Goal: Task Accomplishment & Management: Manage account settings

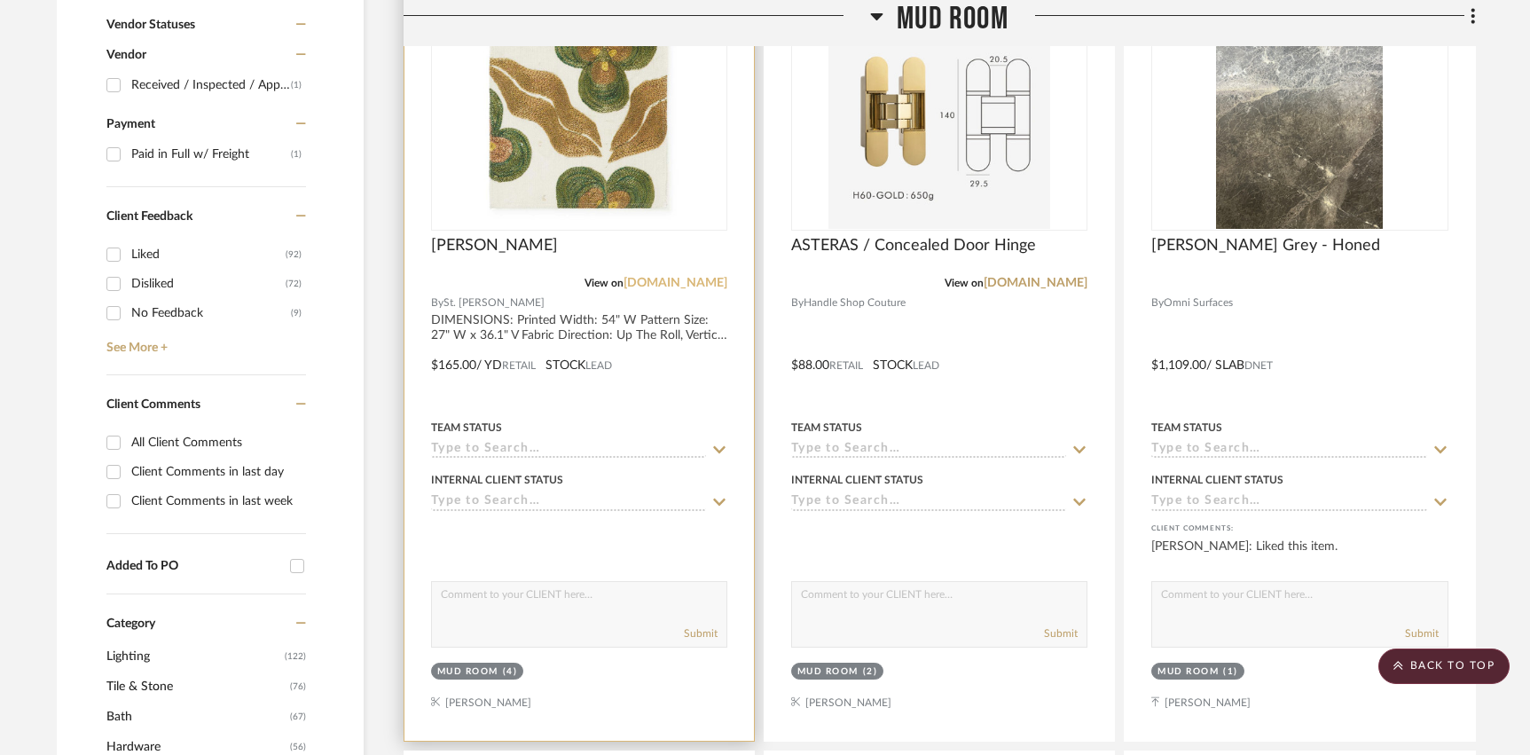
click at [707, 281] on link "[DOMAIN_NAME]" at bounding box center [676, 283] width 104 height 12
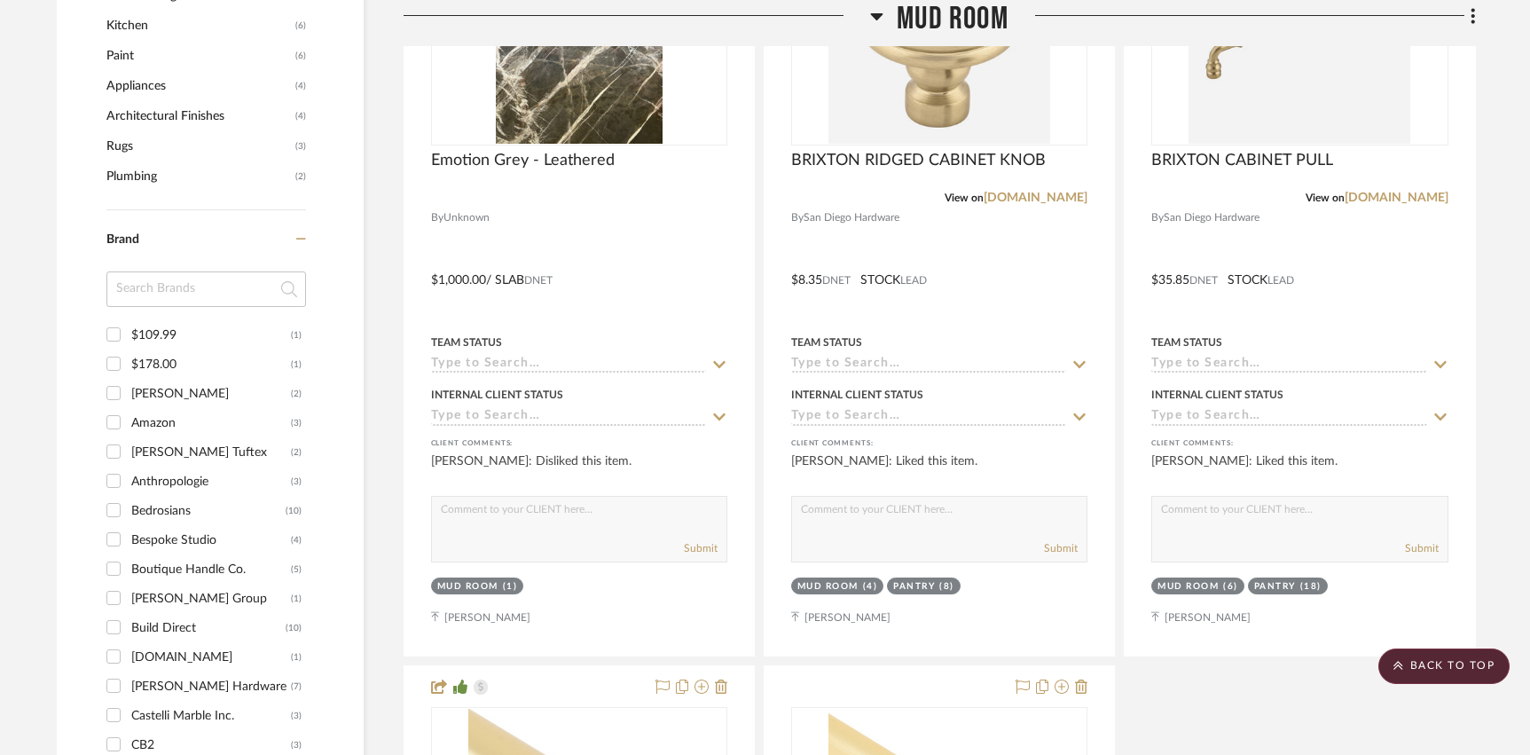
scroll to position [1747, 0]
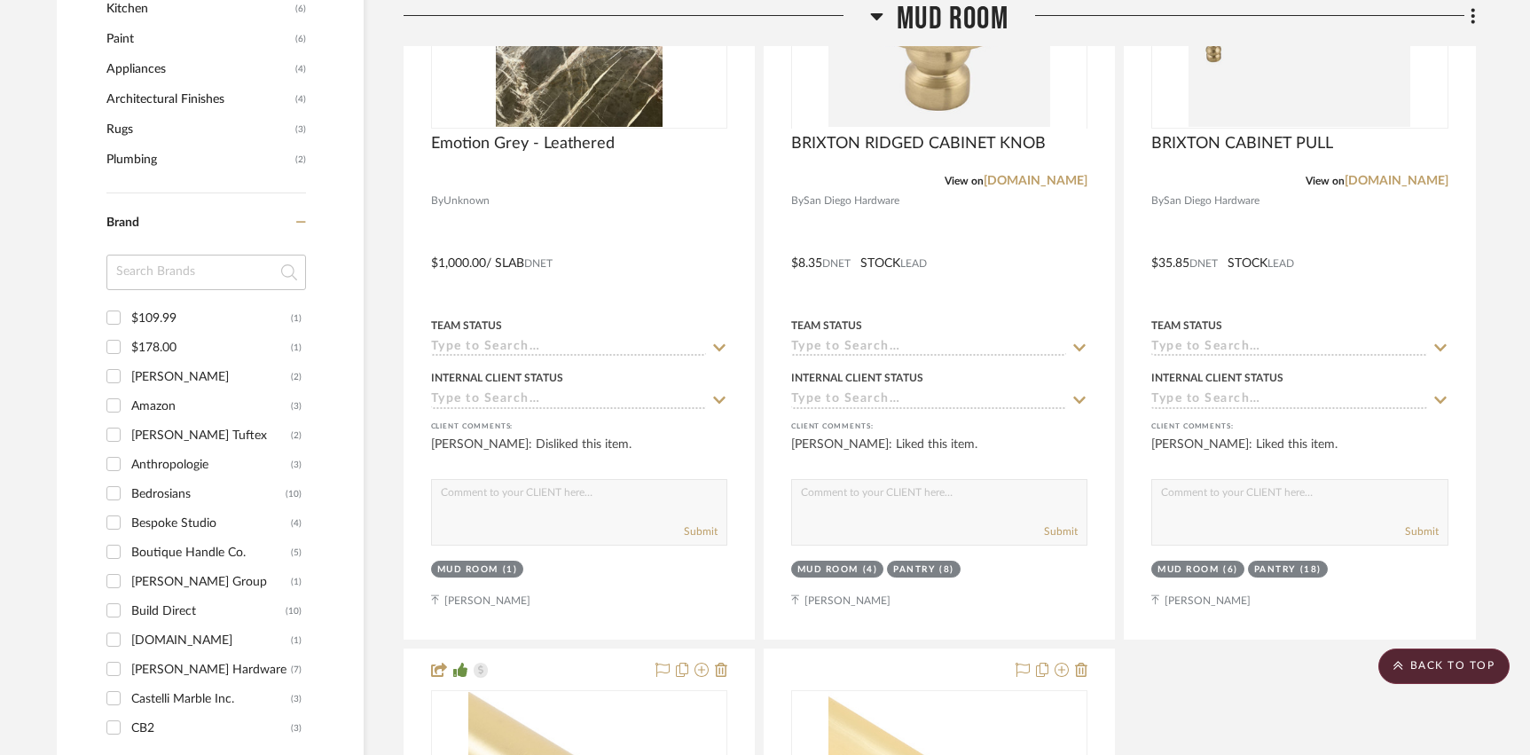
click at [949, 26] on span "Mud Room" at bounding box center [953, 19] width 112 height 38
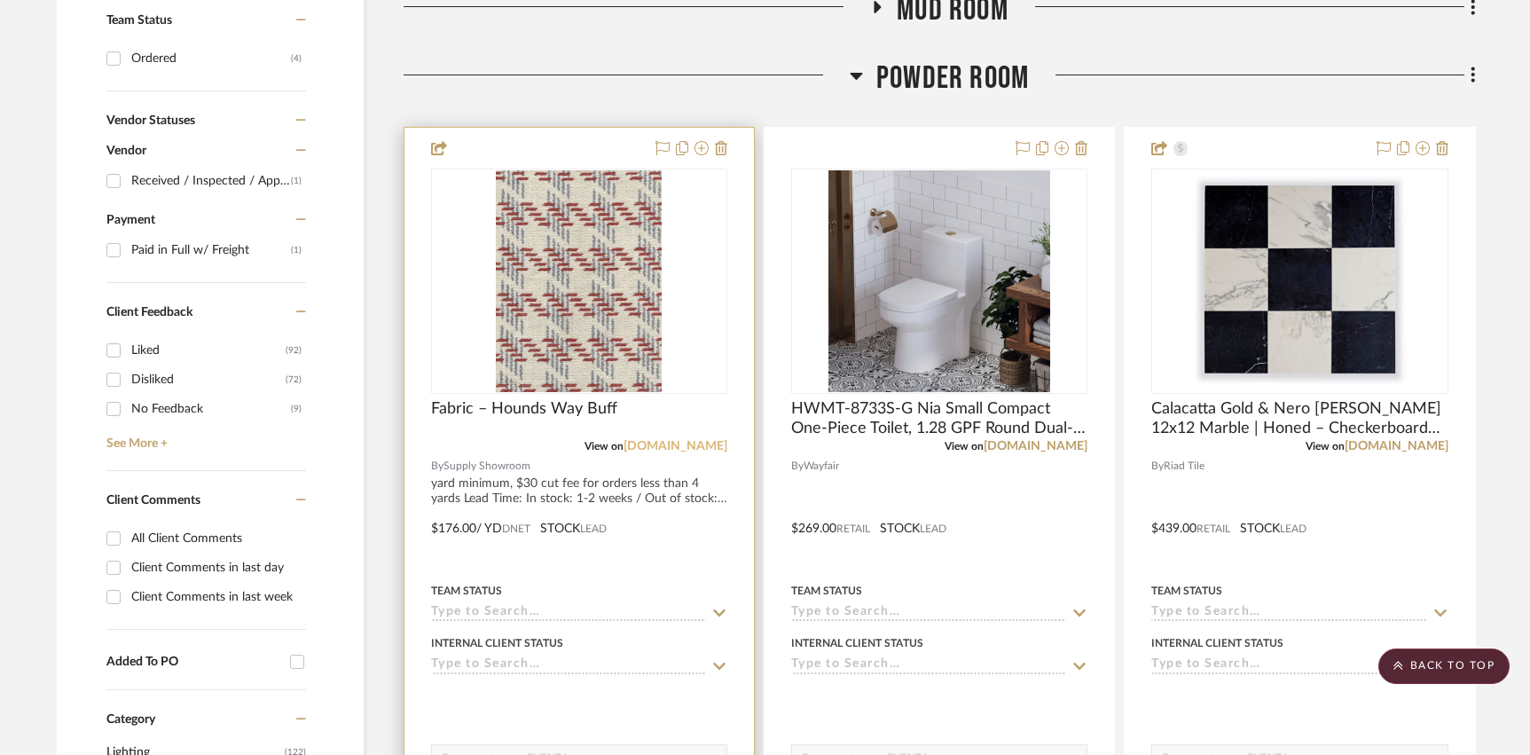
scroll to position [768, 0]
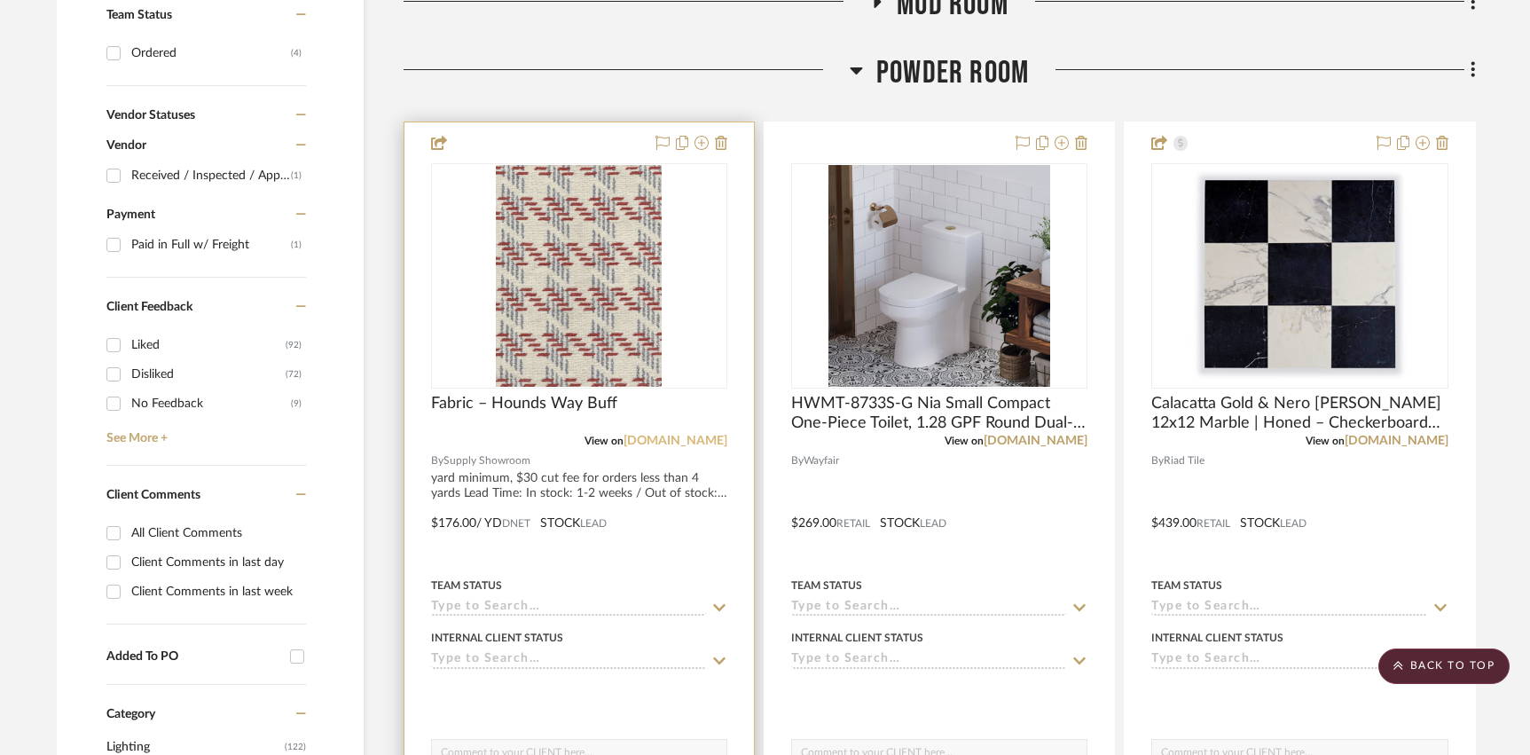
click at [679, 441] on link "[DOMAIN_NAME]" at bounding box center [676, 441] width 104 height 12
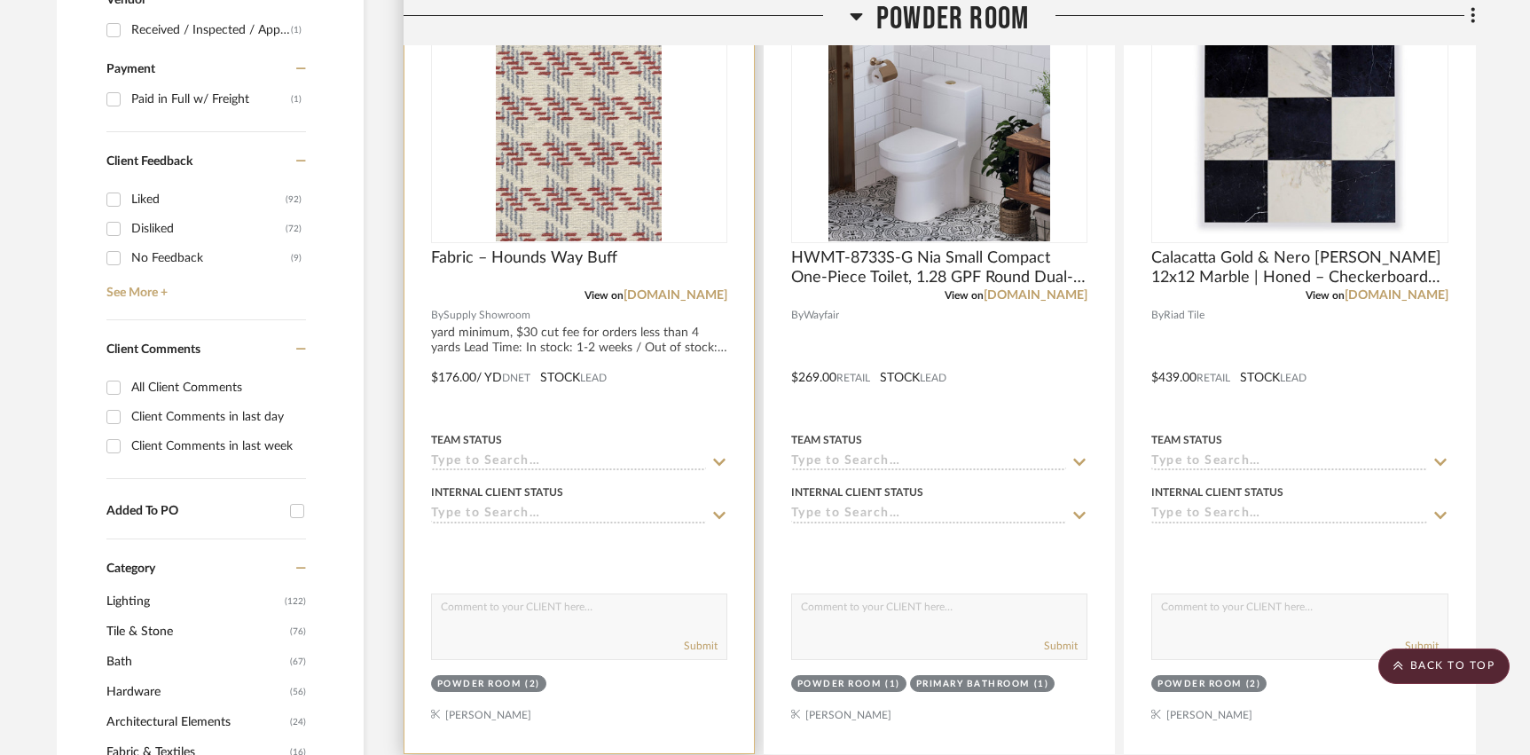
scroll to position [920, 0]
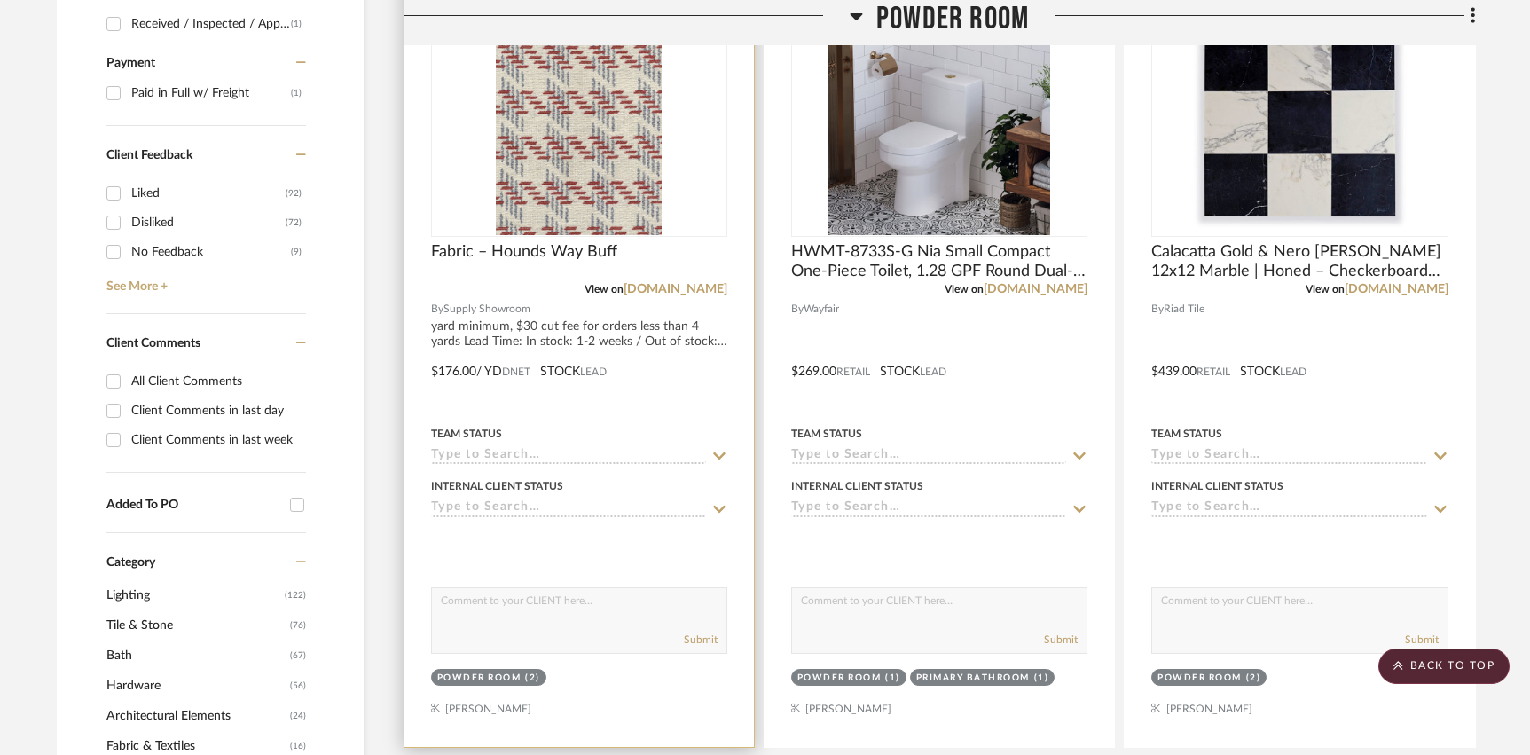
click at [702, 522] on div at bounding box center [578, 359] width 349 height 776
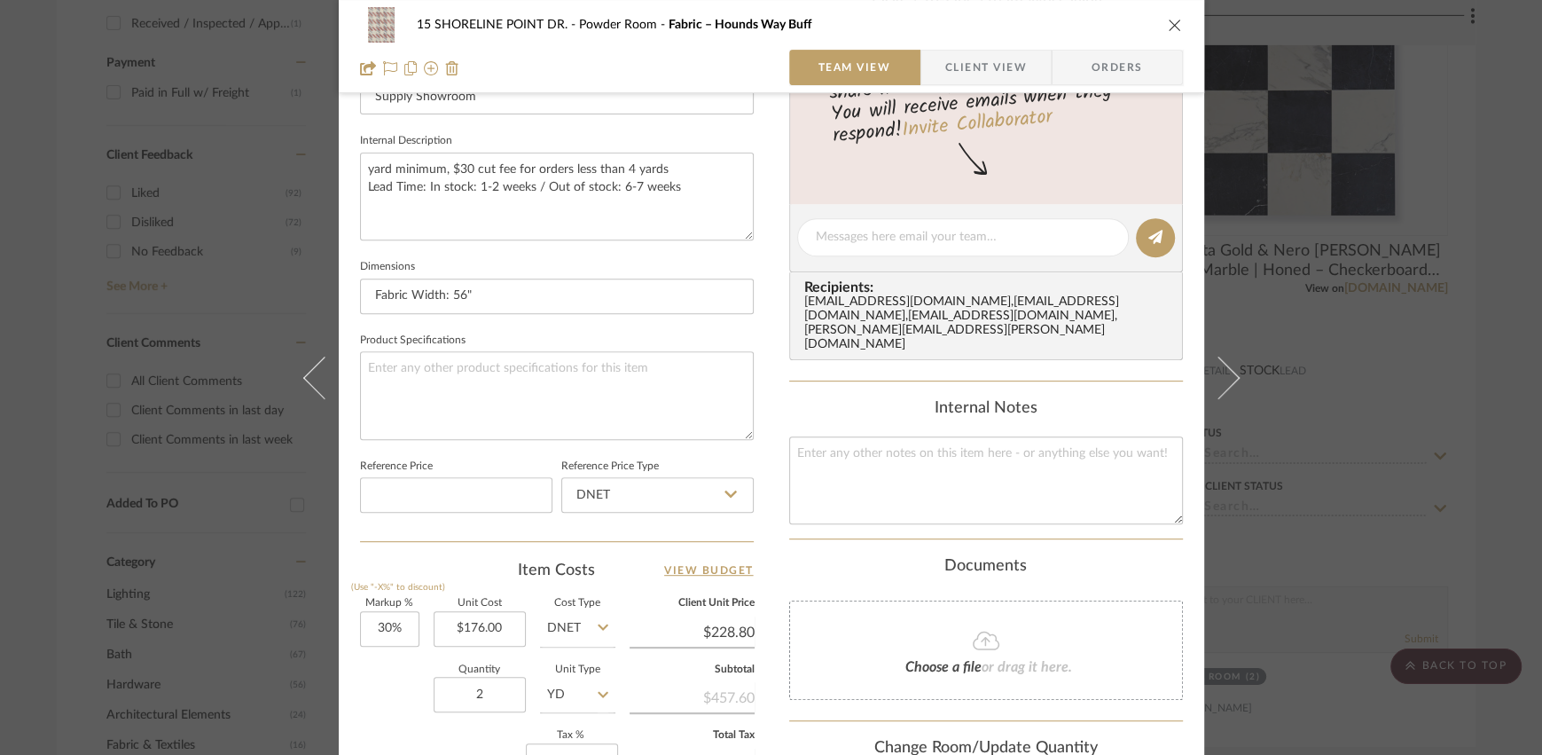
scroll to position [593, 0]
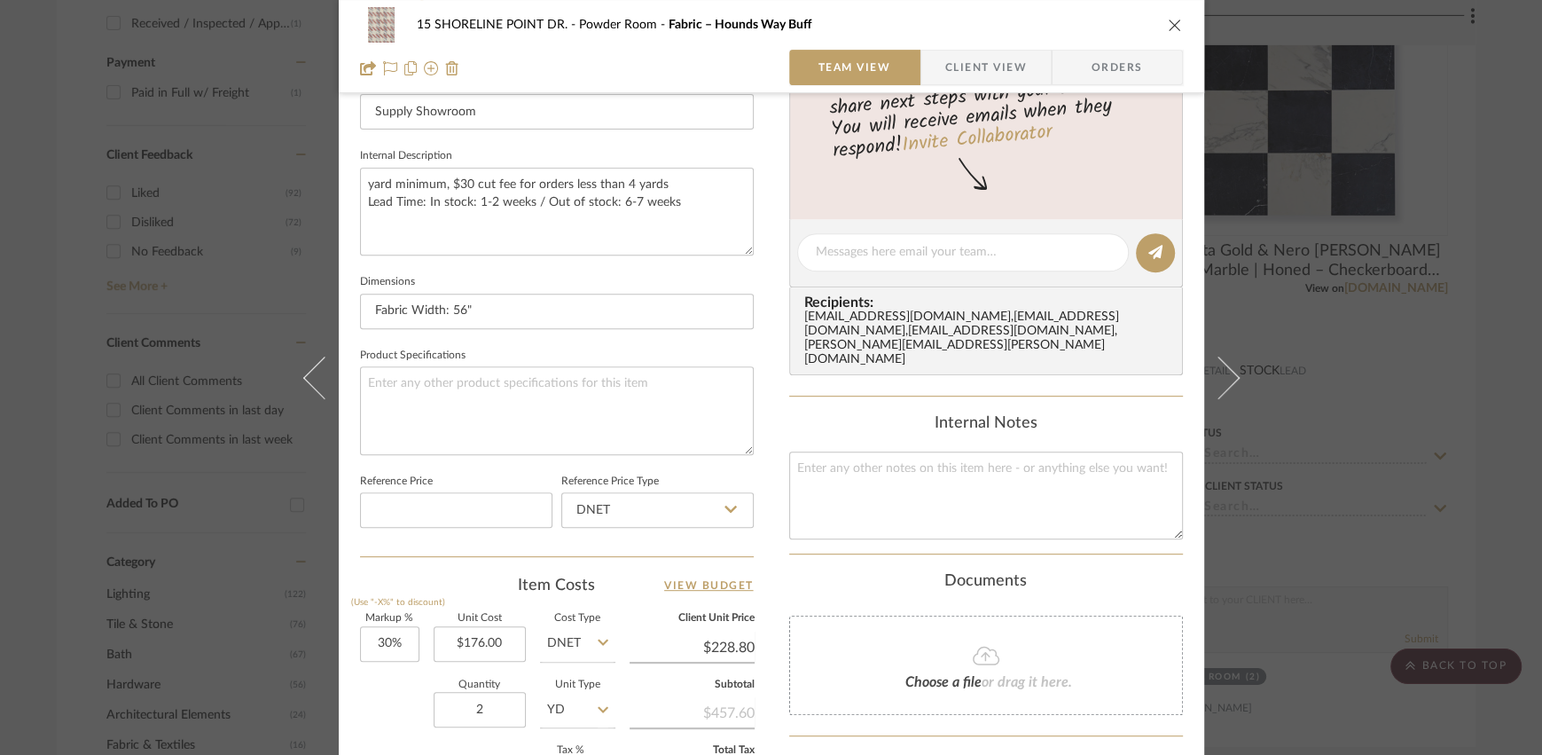
click at [960, 74] on span "Client View" at bounding box center [987, 67] width 82 height 35
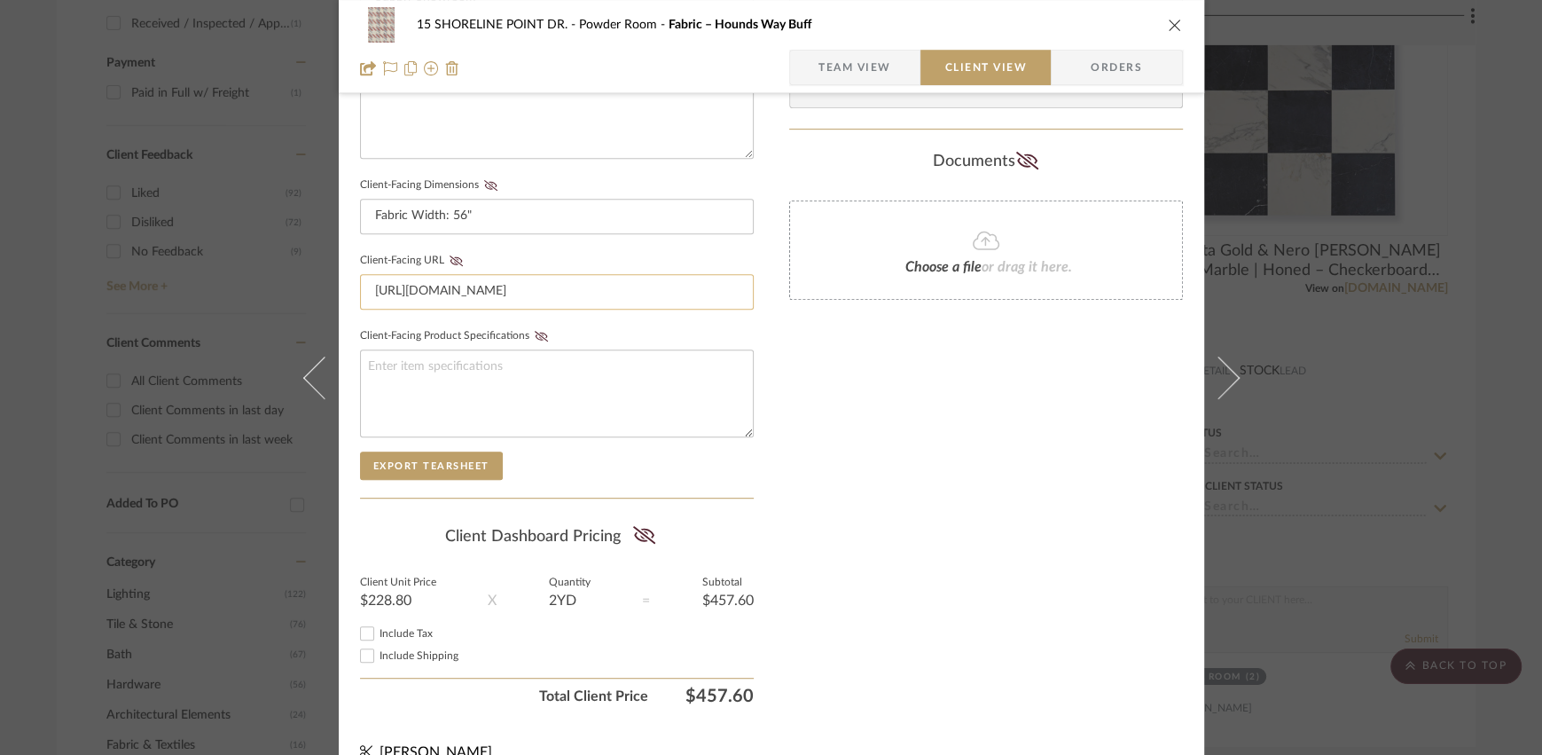
scroll to position [730, 0]
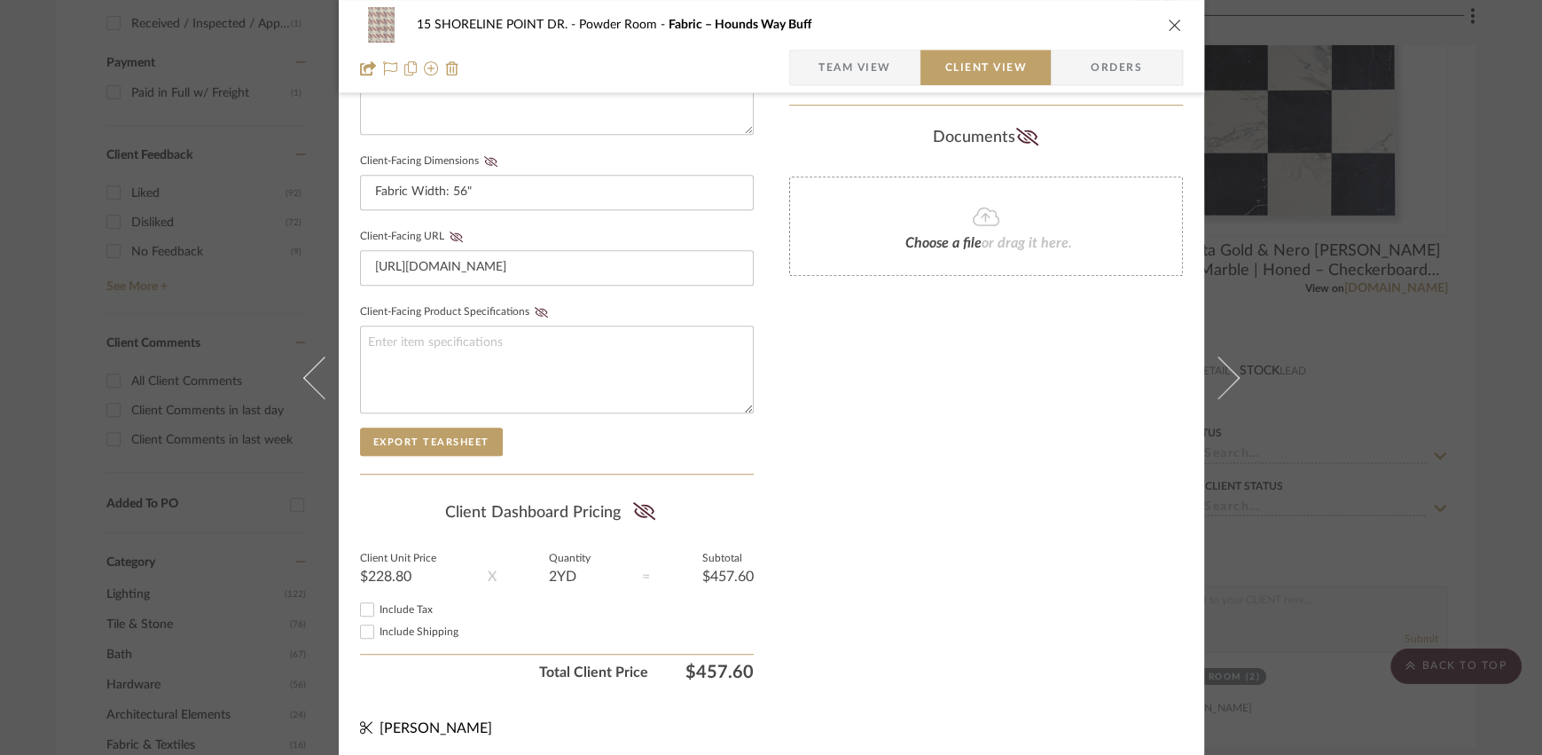
click at [868, 78] on span "Team View" at bounding box center [855, 67] width 73 height 35
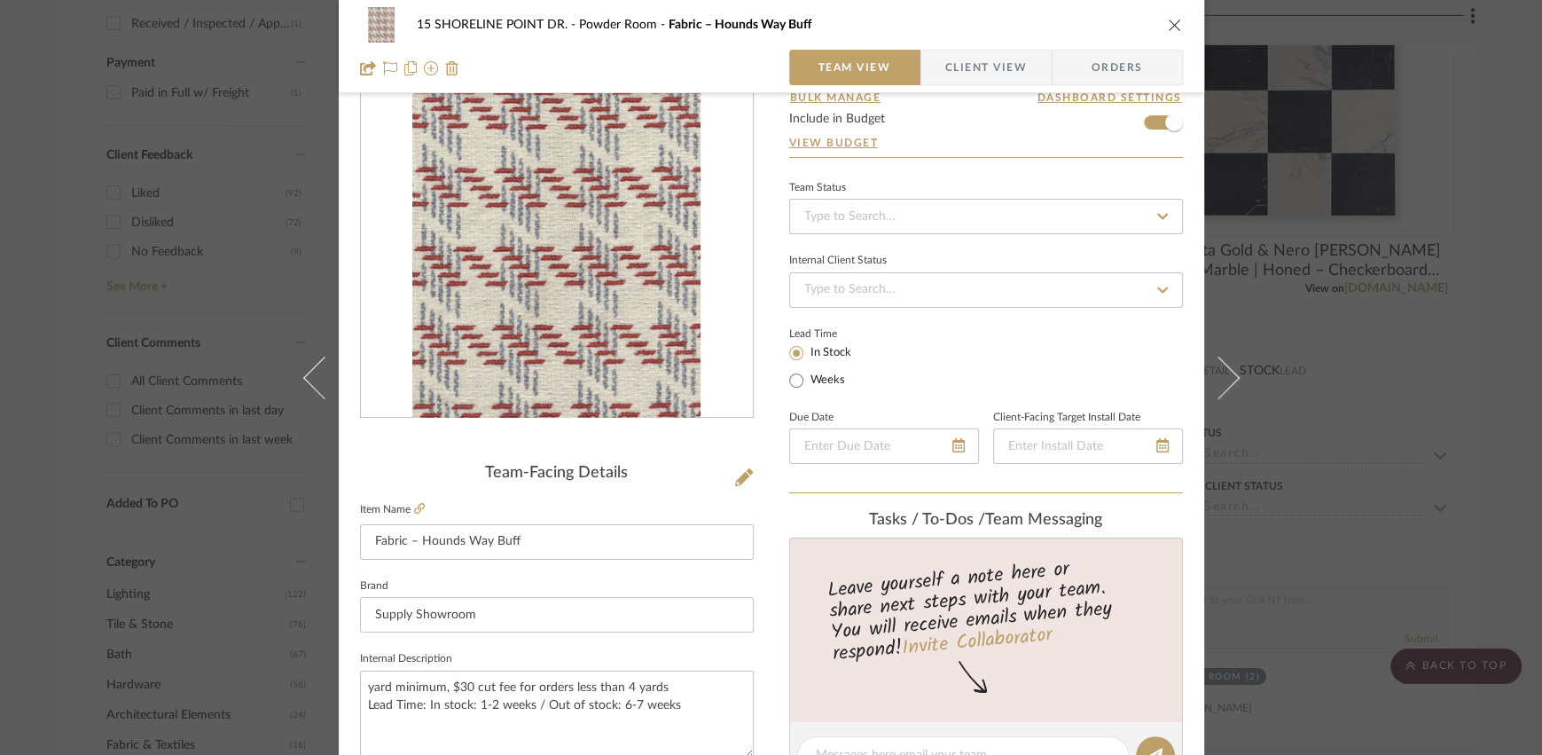
scroll to position [0, 0]
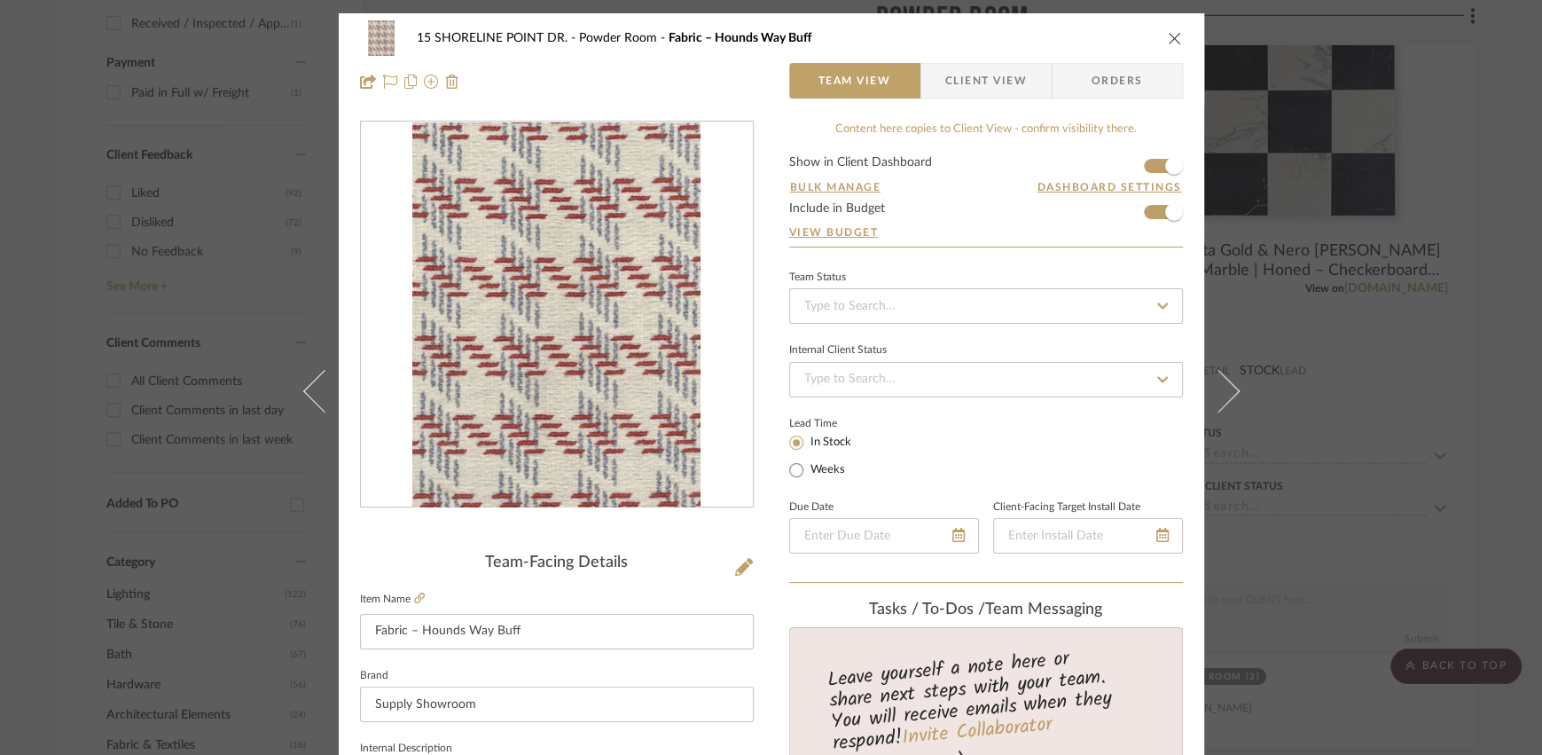
click at [1168, 39] on icon "close" at bounding box center [1175, 38] width 14 height 14
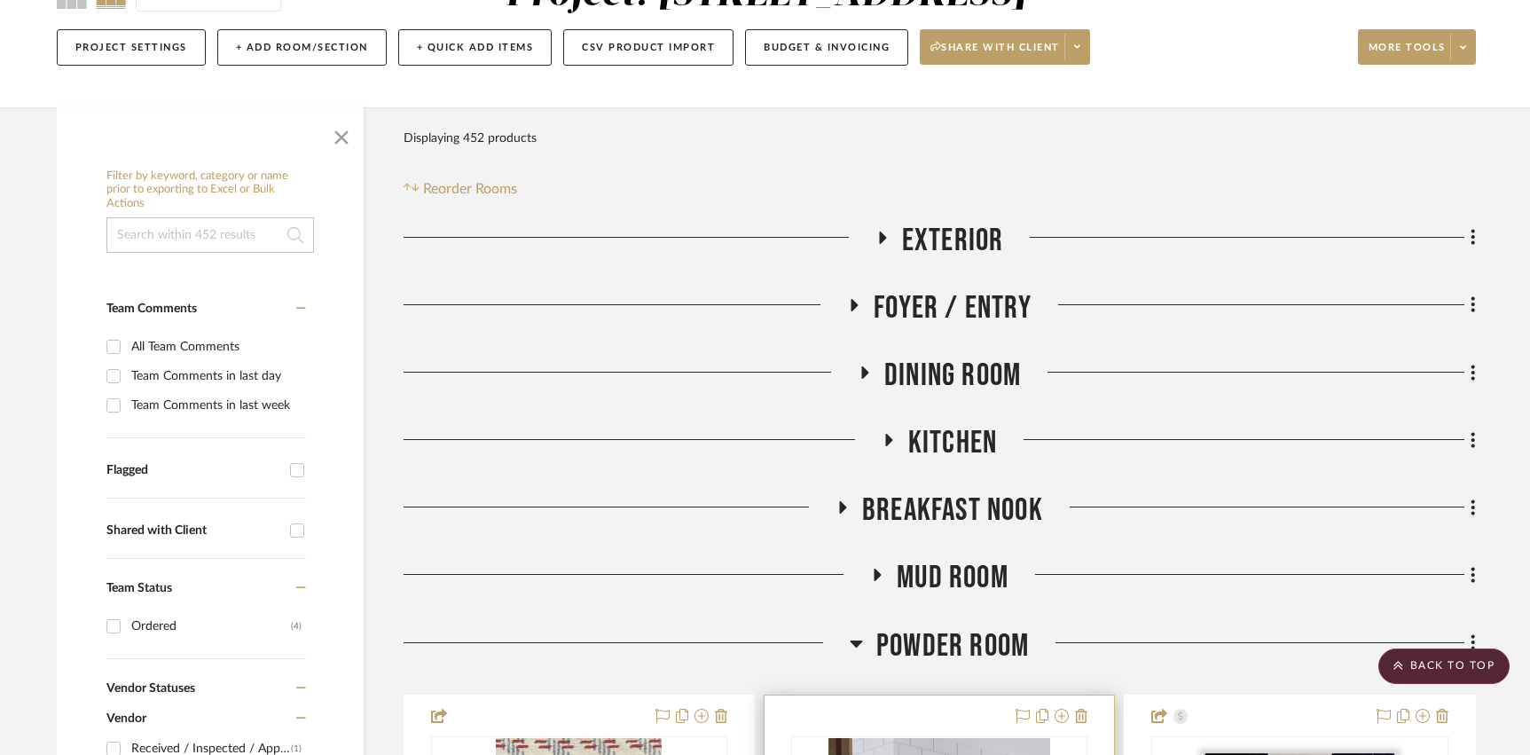
scroll to position [470, 0]
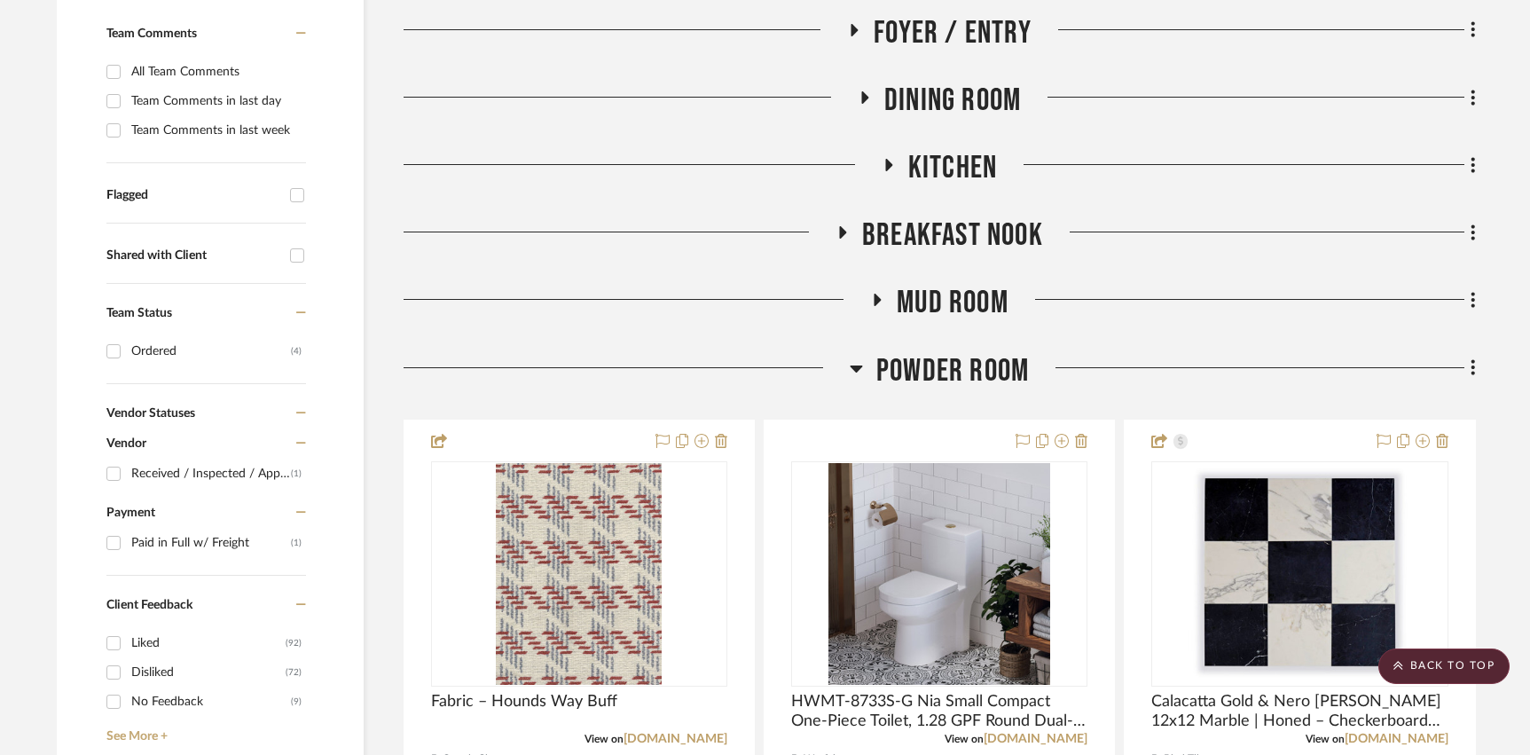
click at [942, 299] on span "Mud Room" at bounding box center [953, 303] width 112 height 38
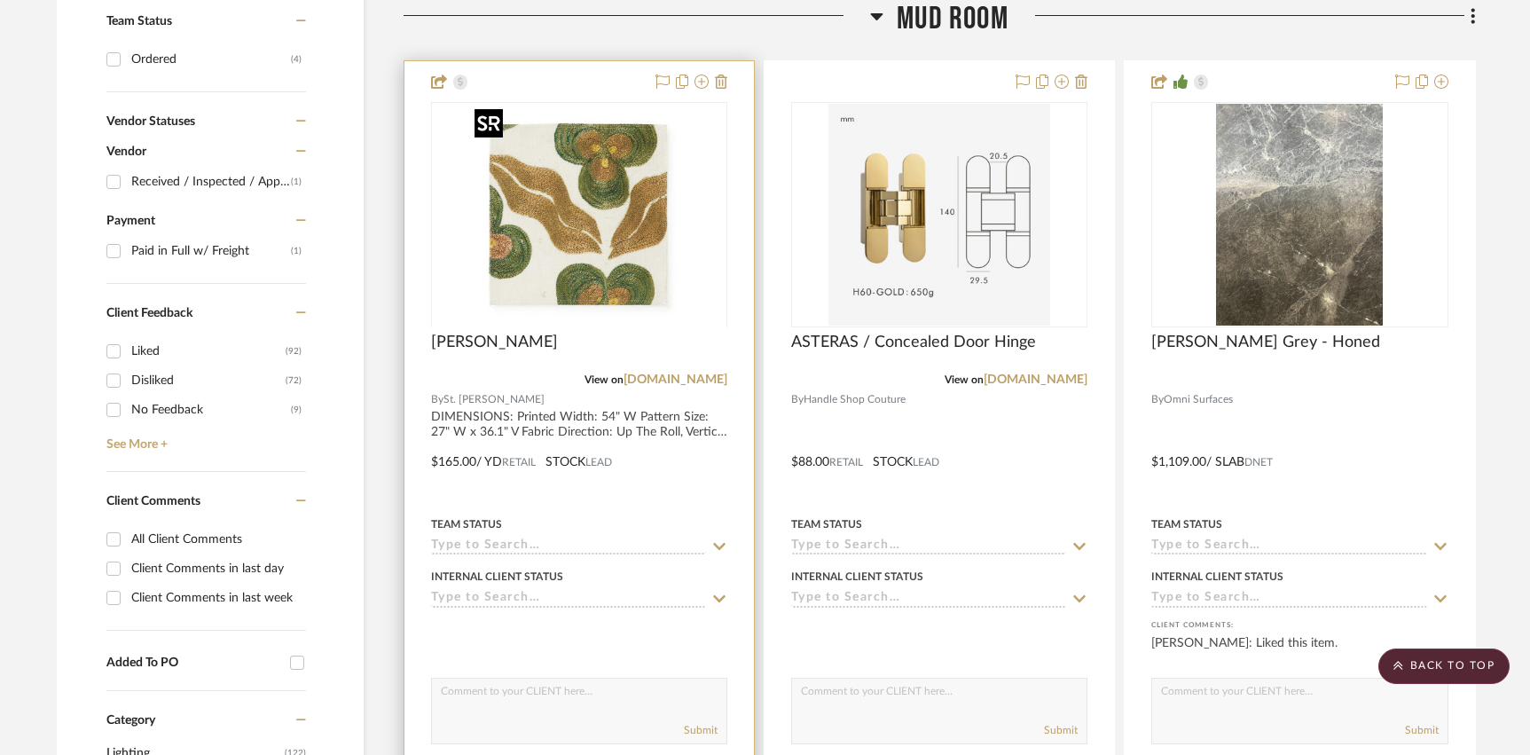
scroll to position [830, 0]
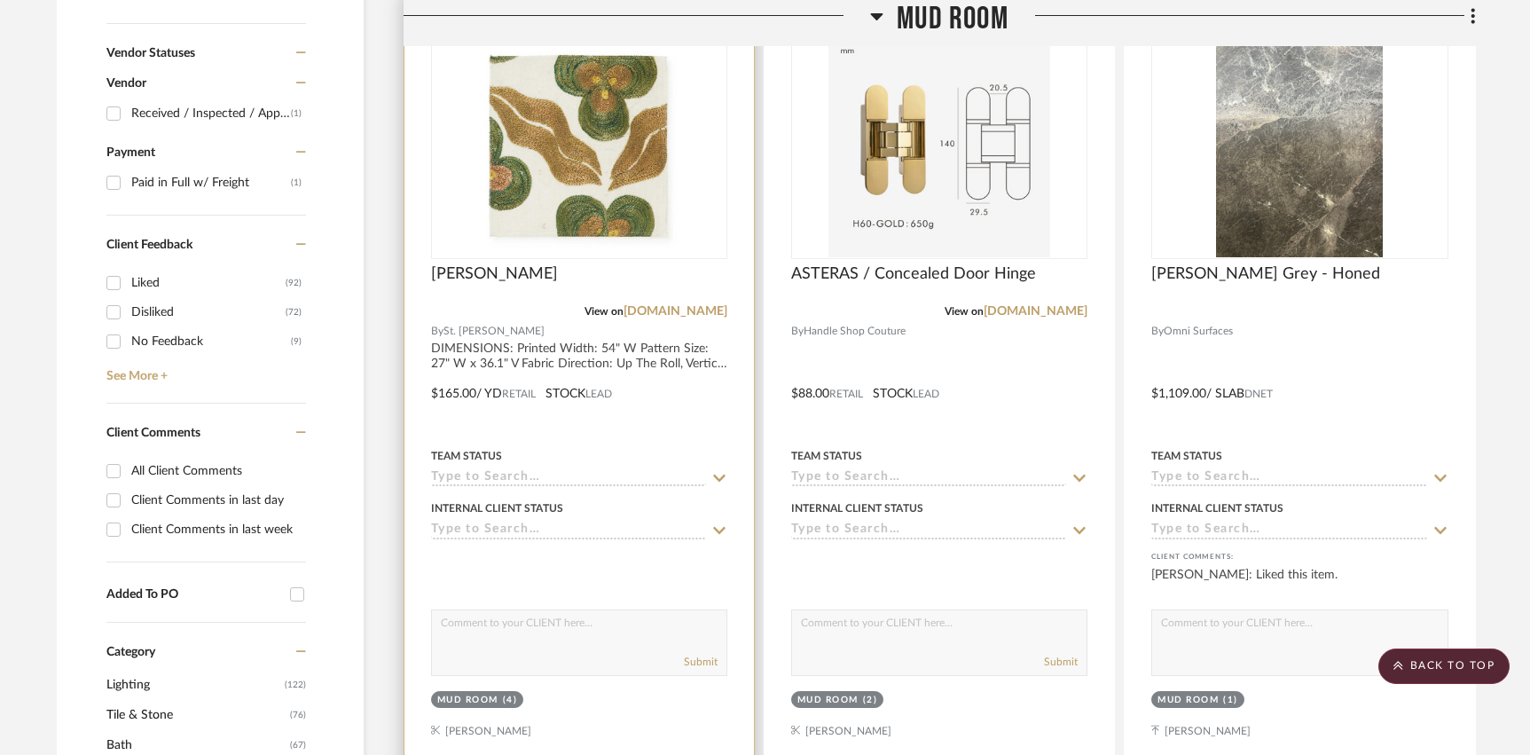
click at [683, 428] on div at bounding box center [578, 381] width 349 height 776
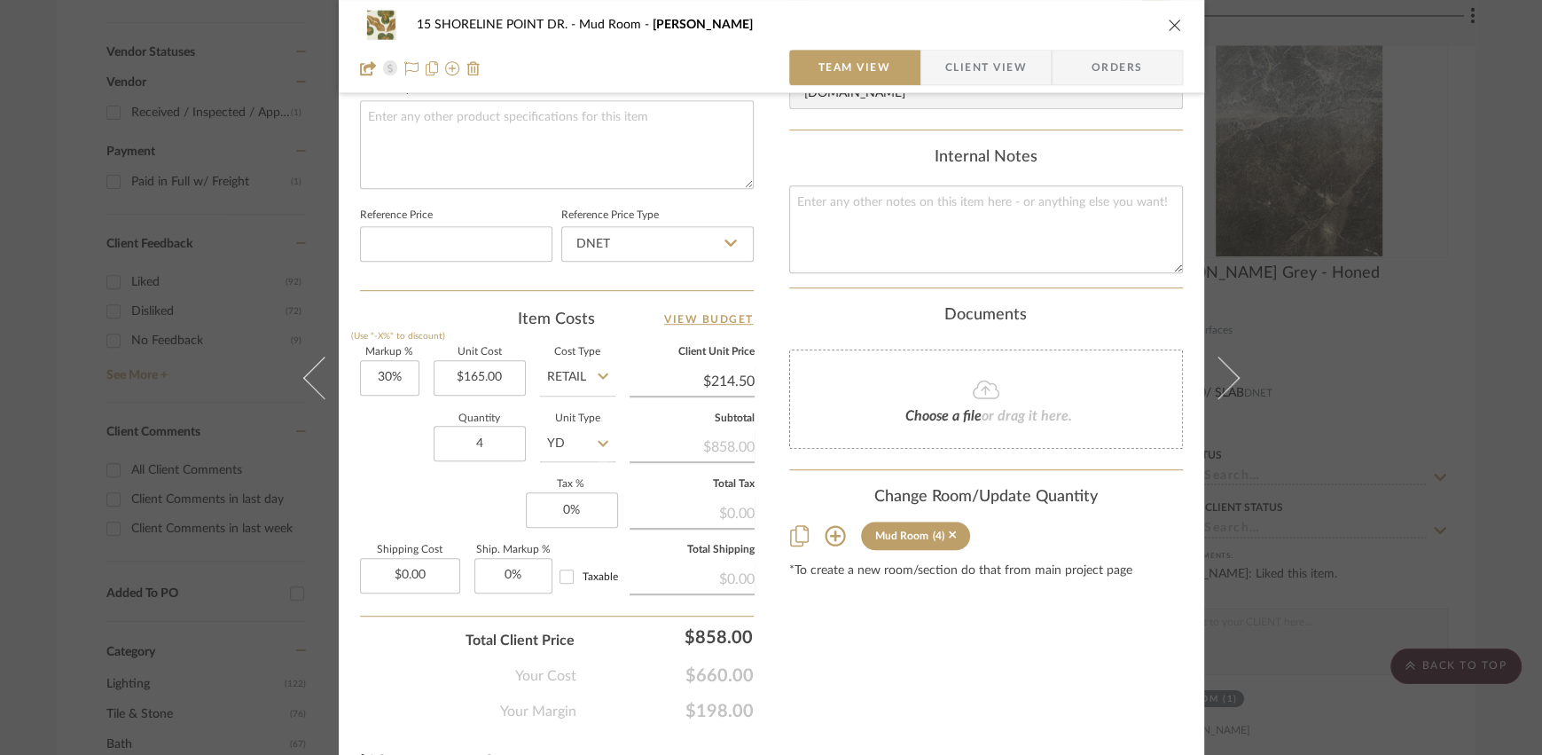
scroll to position [892, 0]
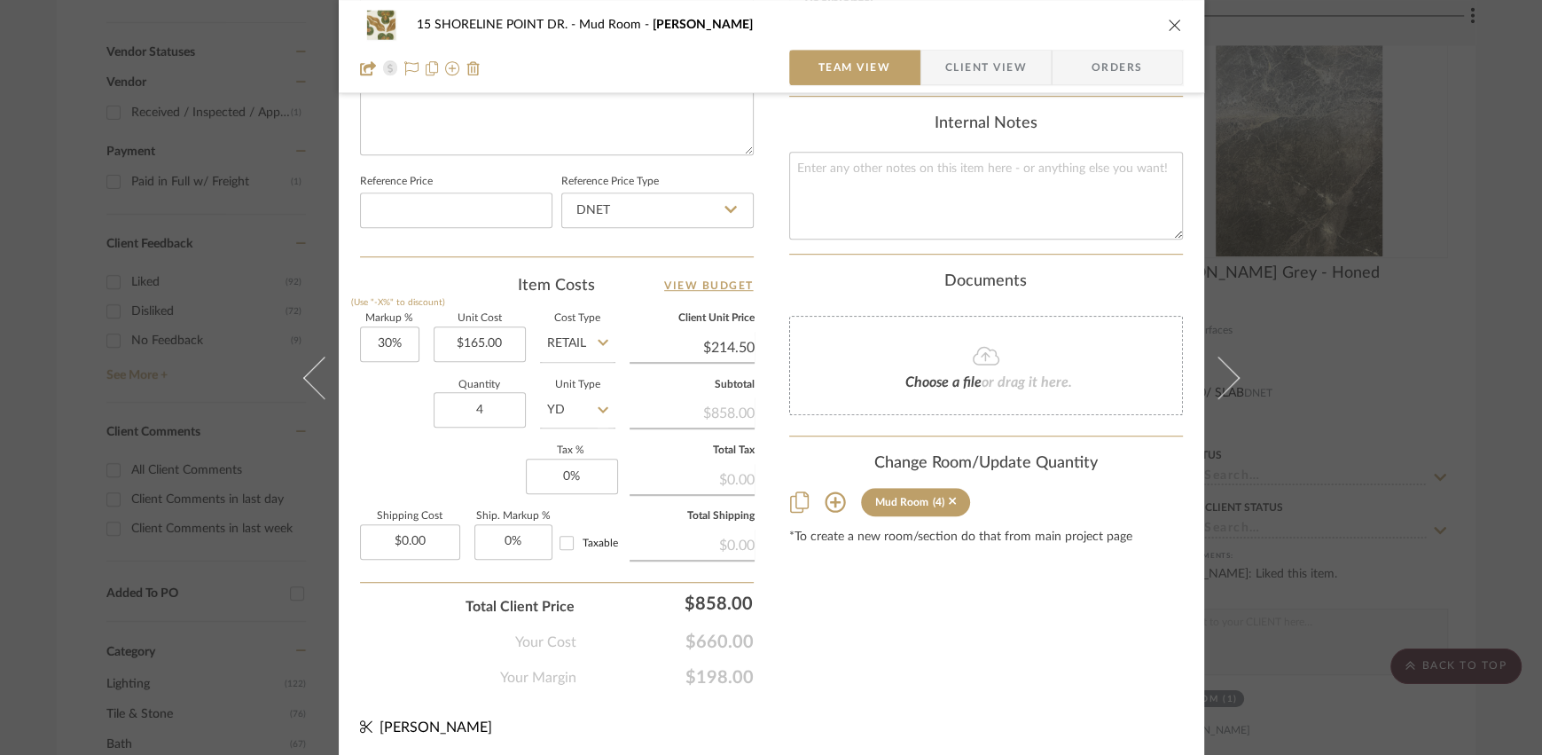
click at [1171, 27] on icon "close" at bounding box center [1175, 25] width 14 height 14
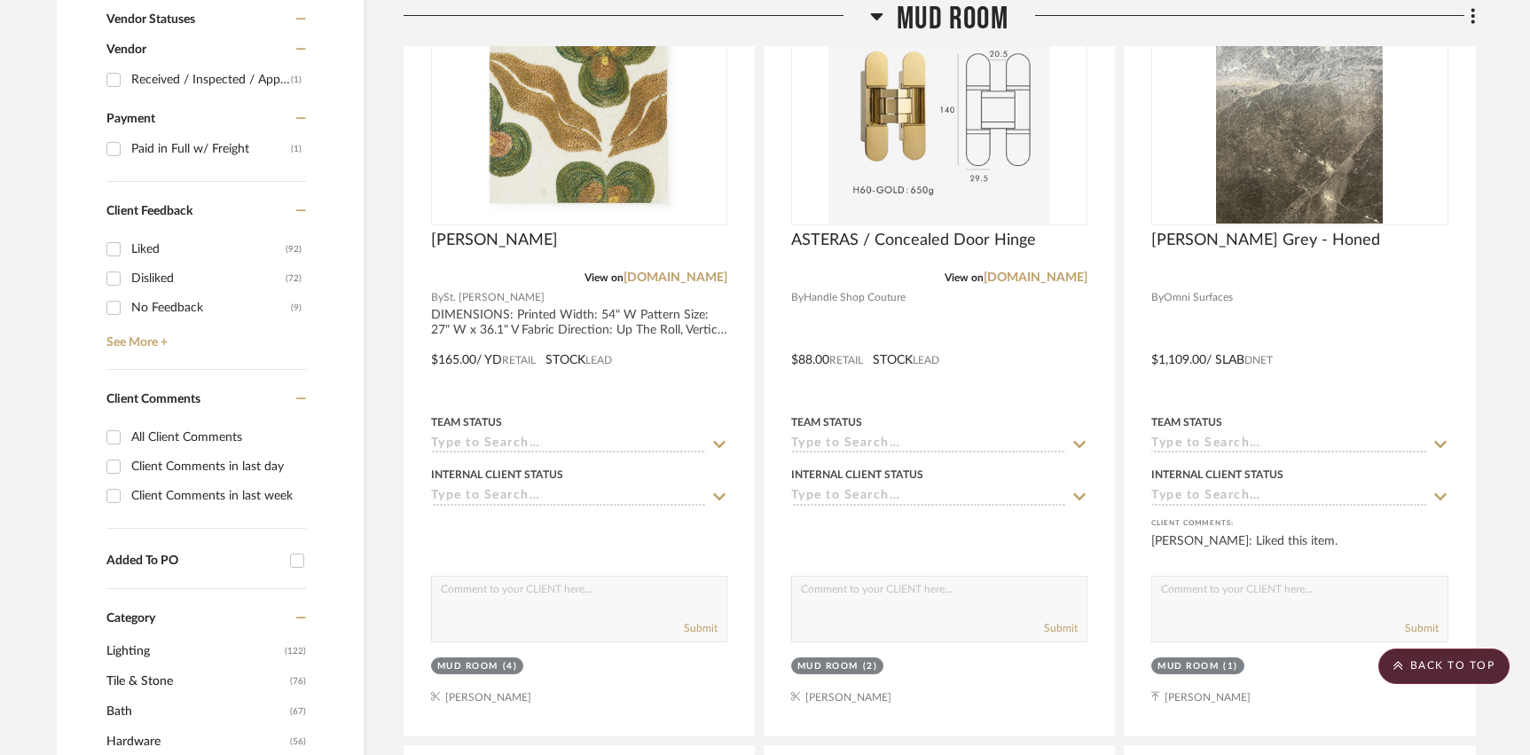
scroll to position [894, 0]
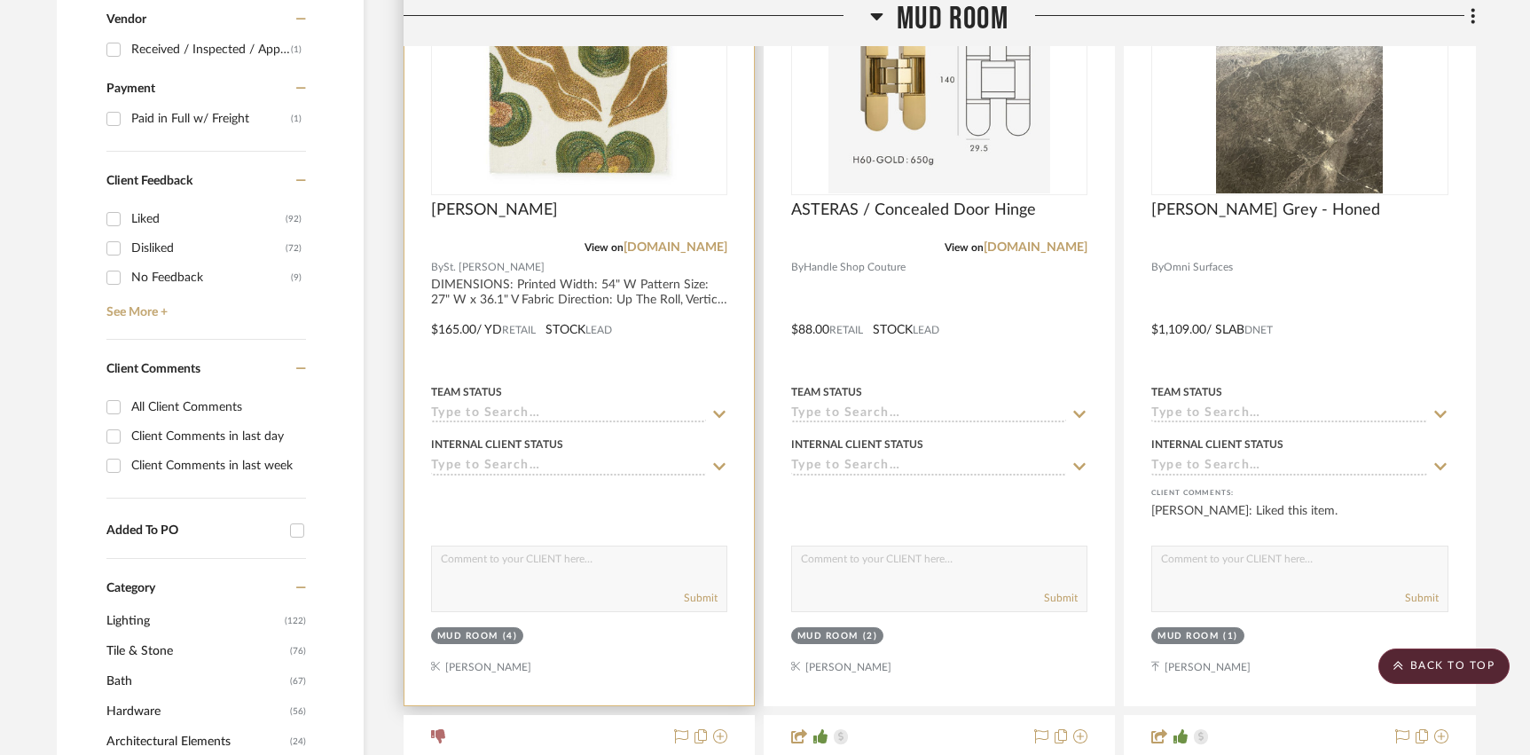
click at [534, 408] on input at bounding box center [568, 414] width 275 height 17
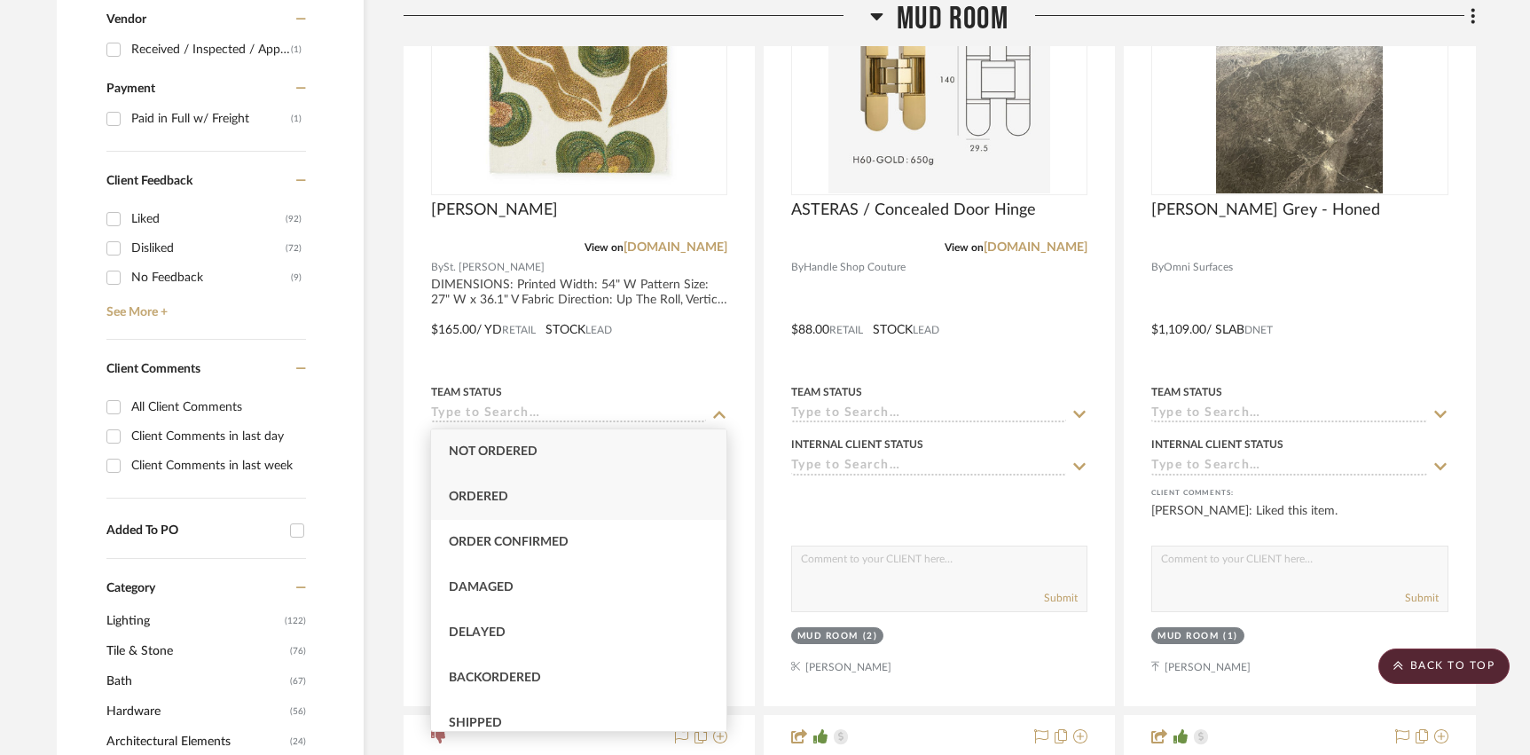
click at [505, 504] on div "Ordered" at bounding box center [578, 497] width 295 height 45
type input "[DATE]"
type input "Ordered"
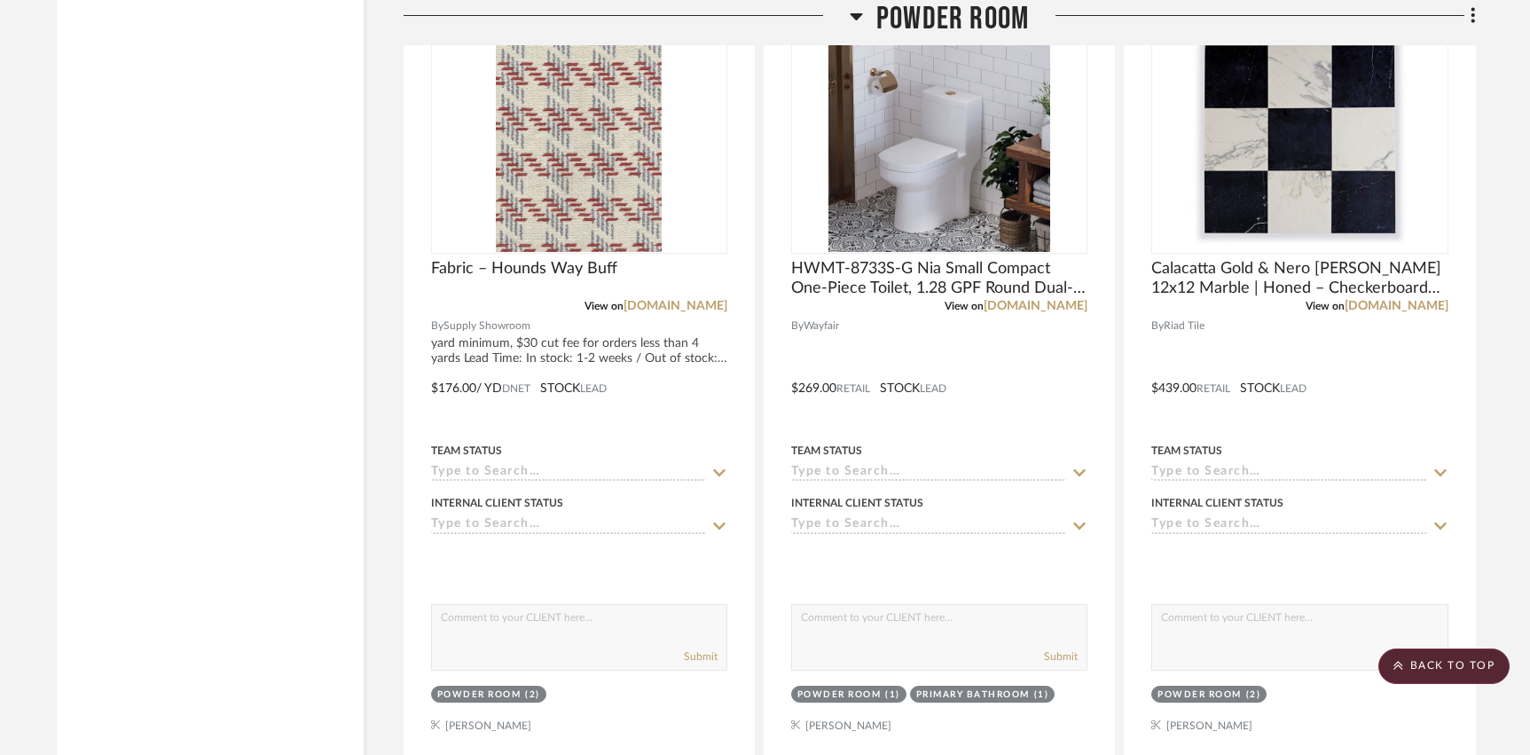
scroll to position [3370, 0]
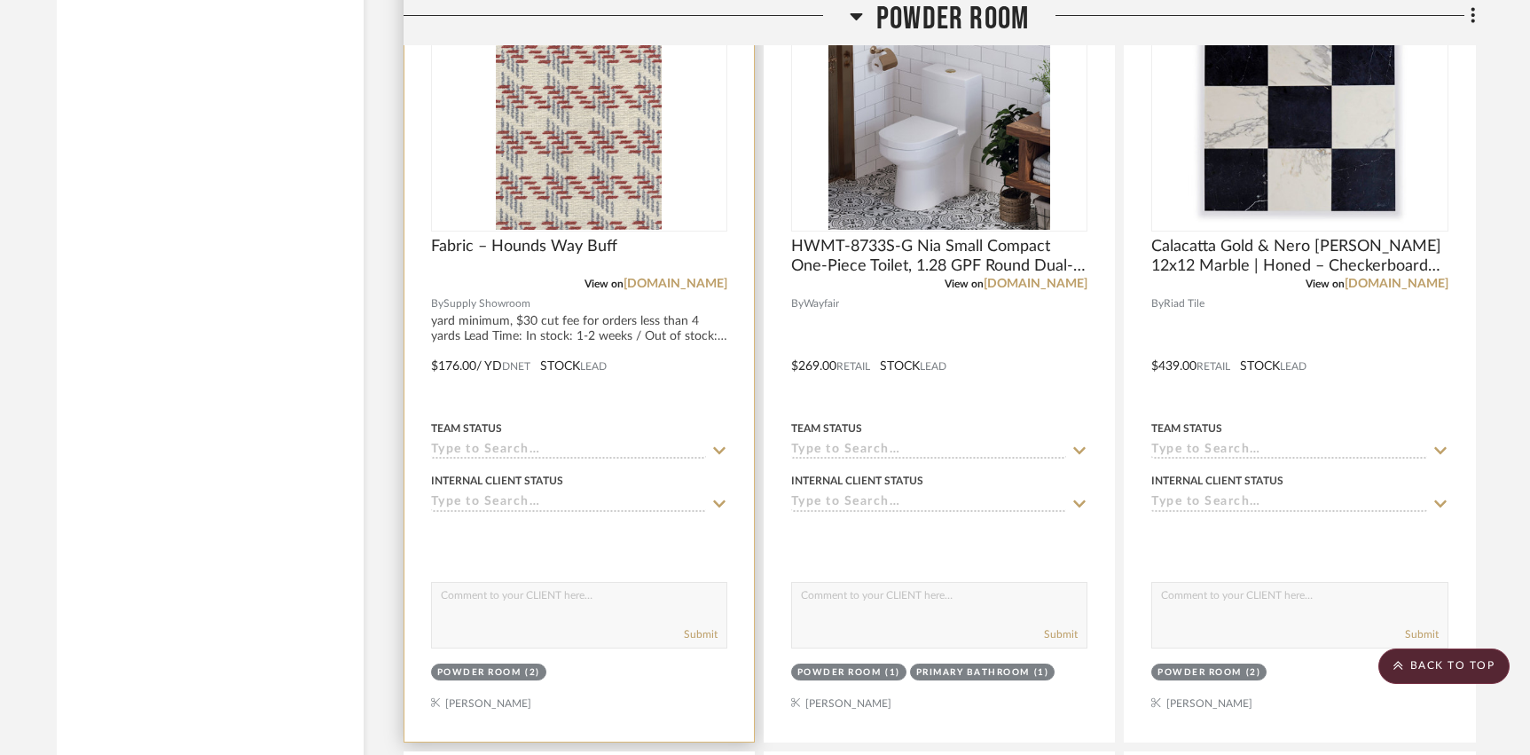
click at [709, 553] on div at bounding box center [578, 353] width 349 height 776
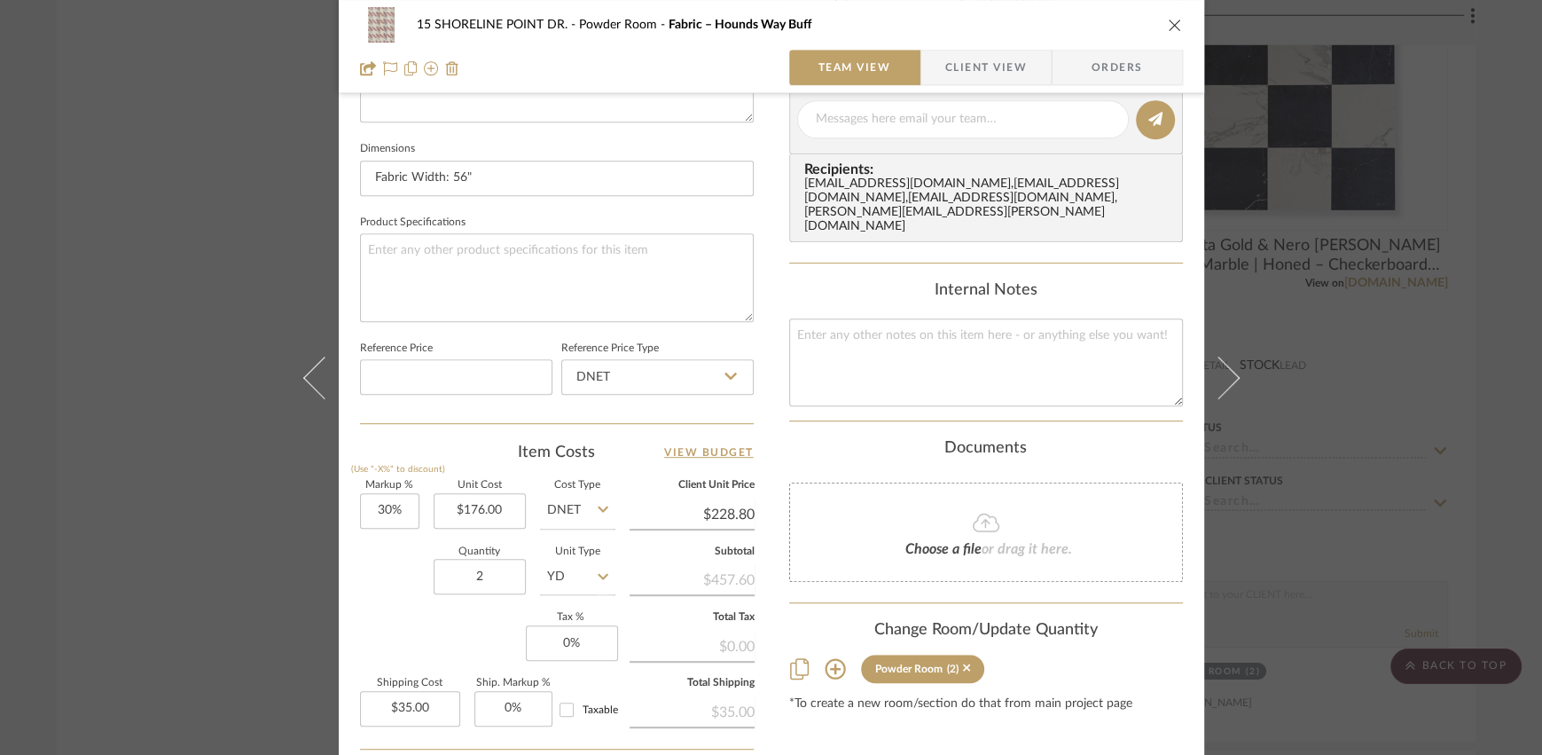
scroll to position [728, 0]
